Goal: Find contact information: Find contact information

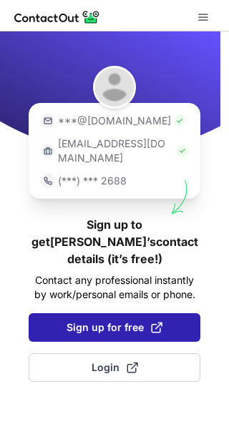
click at [147, 321] on span "Sign up for free" at bounding box center [115, 328] width 96 height 14
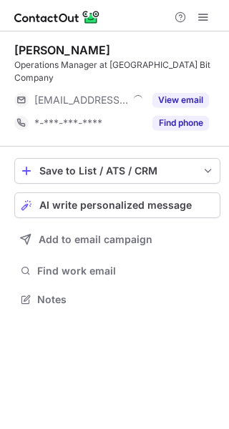
scroll to position [7, 7]
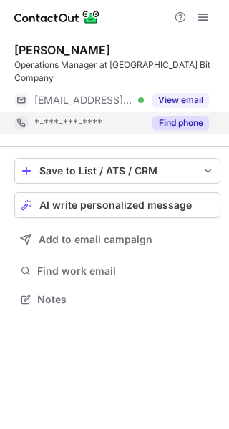
click at [195, 116] on button "Find phone" at bounding box center [180, 123] width 57 height 14
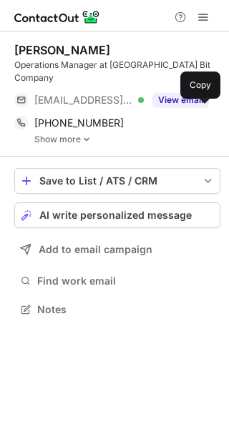
scroll to position [286, 229]
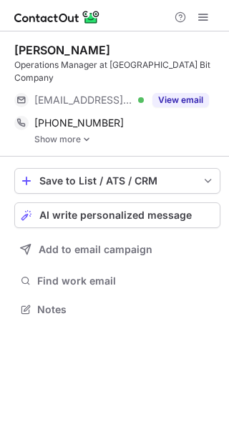
click at [85, 135] on img at bounding box center [86, 140] width 9 height 10
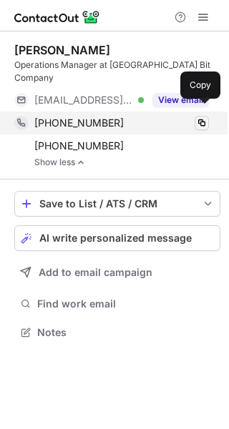
click at [200, 117] on span at bounding box center [201, 122] width 11 height 11
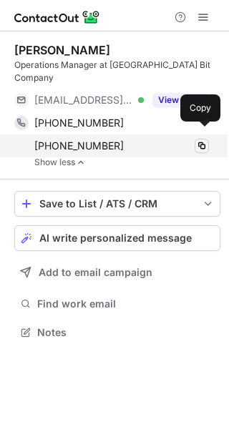
click at [205, 140] on span at bounding box center [201, 145] width 11 height 11
